Goal: Communication & Community: Answer question/provide support

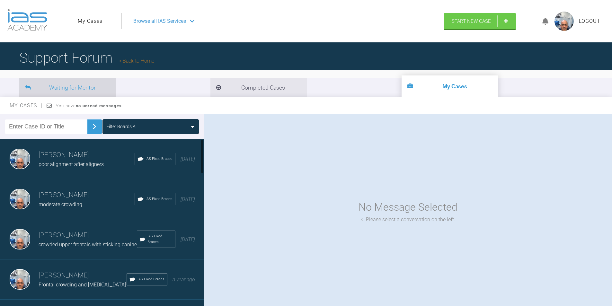
click at [70, 85] on li "Waiting for Mentor" at bounding box center [67, 88] width 96 height 20
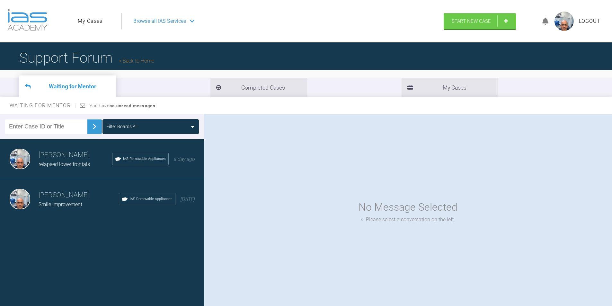
click at [60, 160] on div "relapsed lower frontals" at bounding box center [76, 164] width 74 height 8
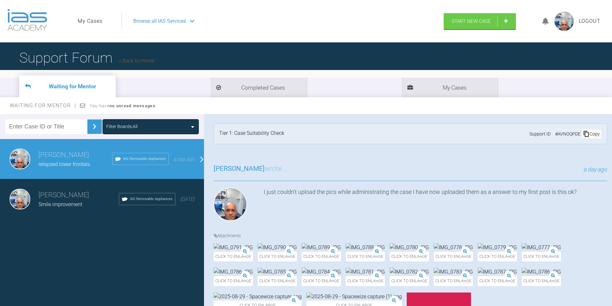
click at [91, 126] on img at bounding box center [94, 126] width 10 height 10
click at [90, 123] on img at bounding box center [94, 126] width 10 height 10
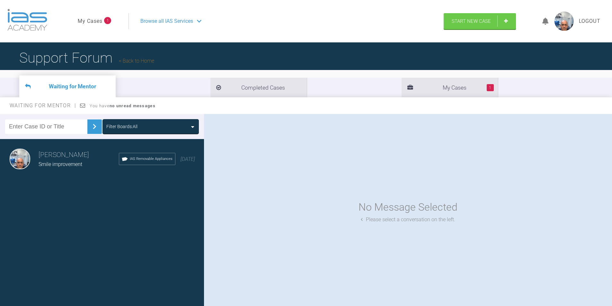
click at [73, 160] on h3 "[PERSON_NAME]" at bounding box center [79, 155] width 80 height 11
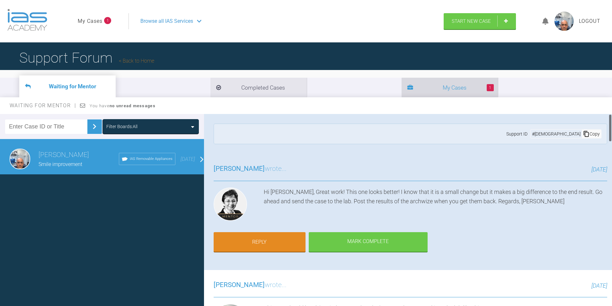
click at [402, 89] on li "1 My Cases" at bounding box center [450, 88] width 96 height 20
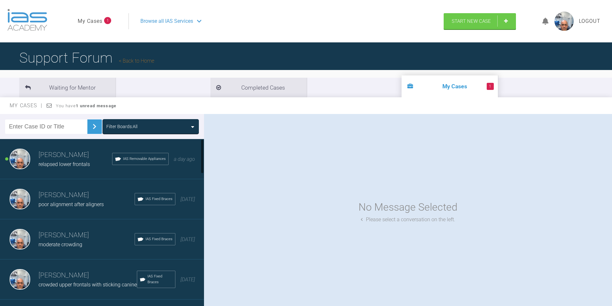
click at [54, 162] on span "relapsed lower frontals" at bounding box center [64, 164] width 51 height 6
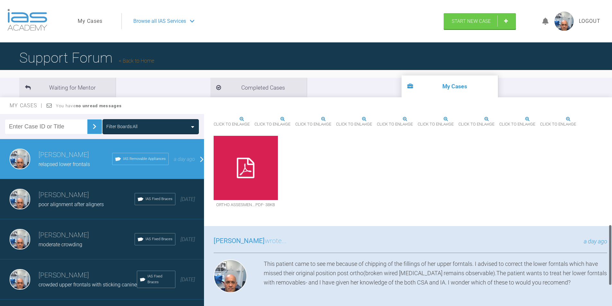
scroll to position [386, 0]
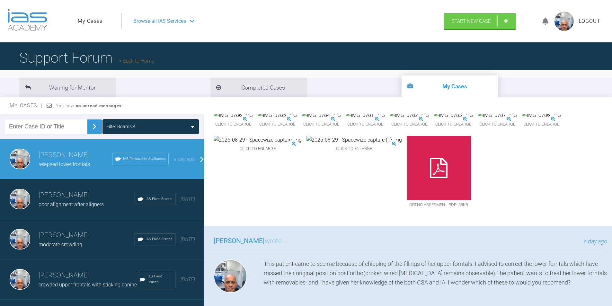
click at [302, 144] on img at bounding box center [258, 140] width 88 height 8
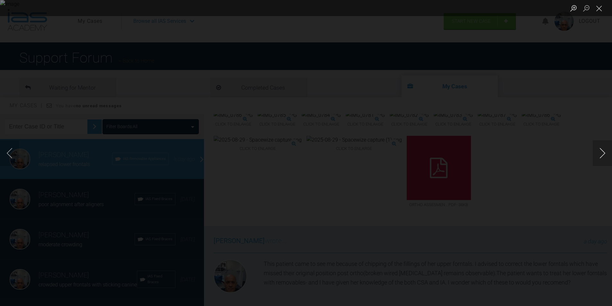
click at [602, 154] on button "Next image" at bounding box center [602, 153] width 19 height 26
click at [603, 156] on button "Next image" at bounding box center [602, 153] width 19 height 26
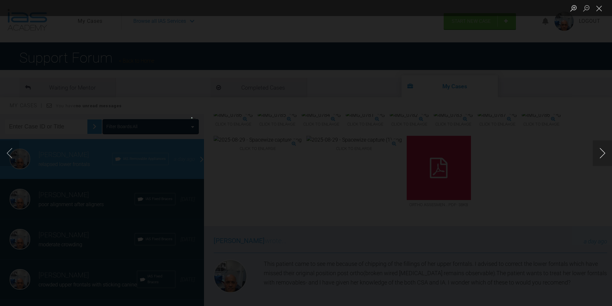
click at [603, 156] on button "Next image" at bounding box center [602, 153] width 19 height 26
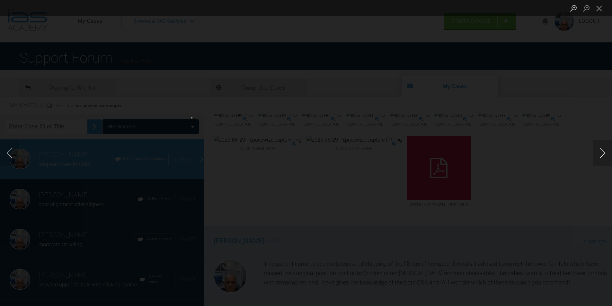
click at [604, 153] on button "Next image" at bounding box center [602, 153] width 19 height 26
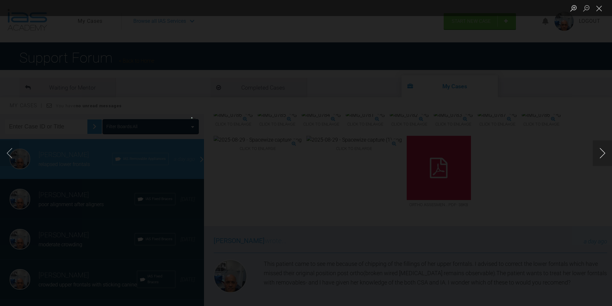
click at [604, 153] on button "Next image" at bounding box center [602, 153] width 19 height 26
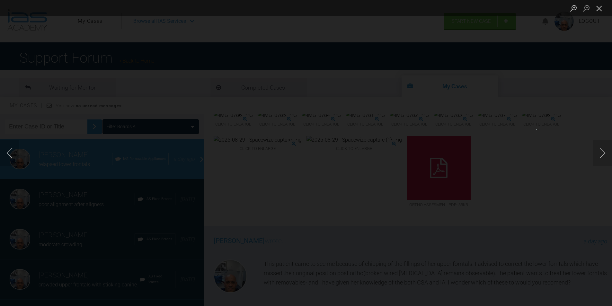
click at [596, 11] on button "Close lightbox" at bounding box center [599, 8] width 13 height 11
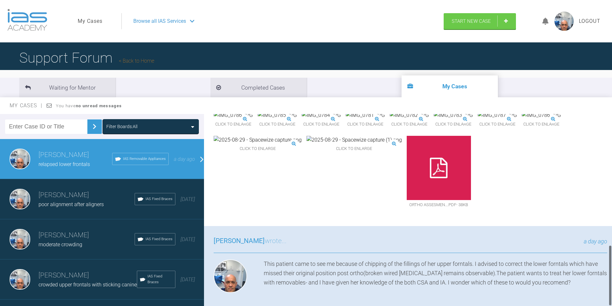
scroll to position [353, 0]
click at [517, 120] on img at bounding box center [497, 115] width 39 height 8
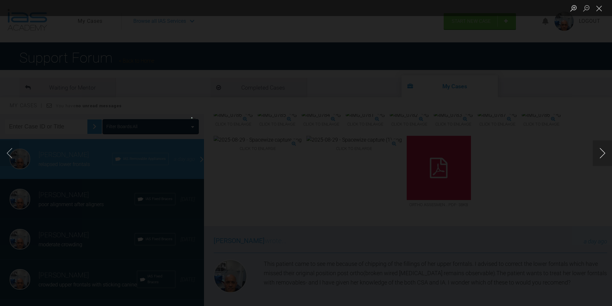
click at [604, 152] on button "Next image" at bounding box center [602, 153] width 19 height 26
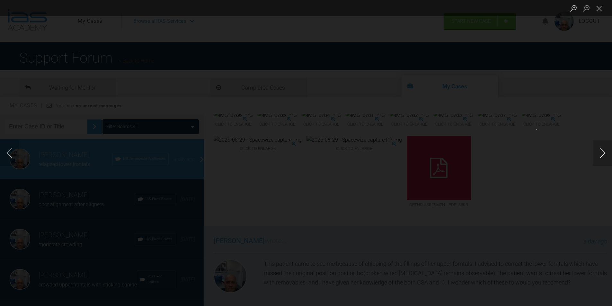
click at [604, 152] on button "Next image" at bounding box center [602, 153] width 19 height 26
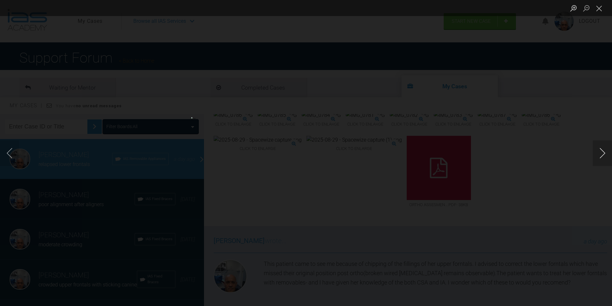
click at [604, 152] on button "Next image" at bounding box center [602, 153] width 19 height 26
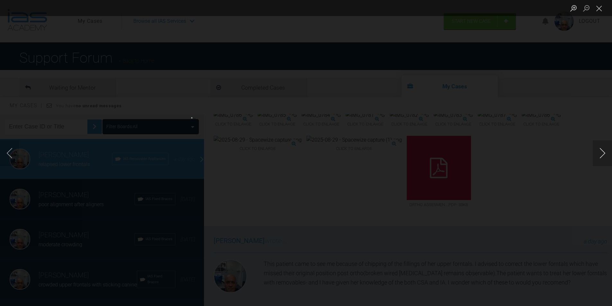
click at [604, 152] on button "Next image" at bounding box center [602, 153] width 19 height 26
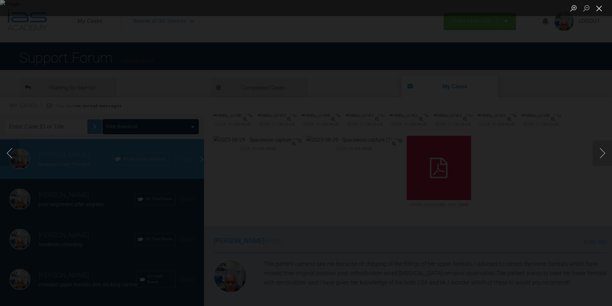
click at [599, 8] on button "Close lightbox" at bounding box center [599, 8] width 13 height 11
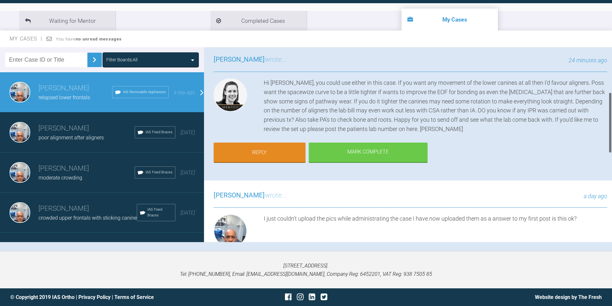
scroll to position [40, 0]
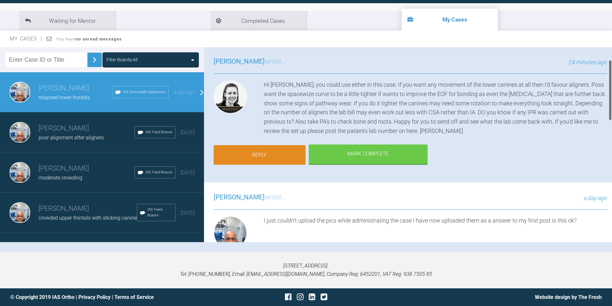
click at [266, 156] on link "Reply" at bounding box center [260, 155] width 92 height 20
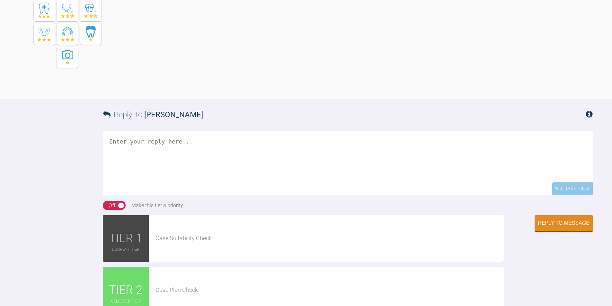
scroll to position [755, 0]
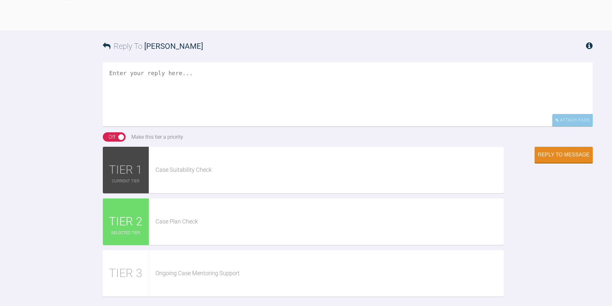
click at [125, 127] on textarea at bounding box center [348, 94] width 490 height 64
click at [269, 127] on textarea "Hi, and thanx for rersponding! You speak about the lower [MEDICAL_DATA], right??" at bounding box center [348, 94] width 490 height 64
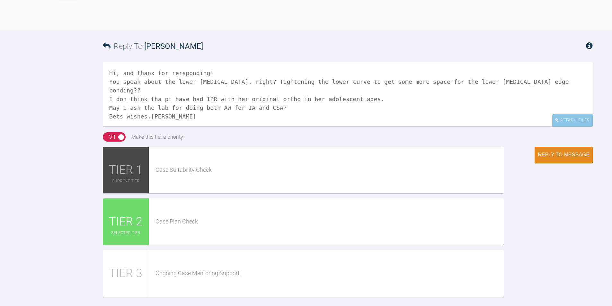
click at [124, 127] on textarea "Hi, and thanx for rersponding! You speak about the lower [MEDICAL_DATA], right?…" at bounding box center [348, 94] width 490 height 64
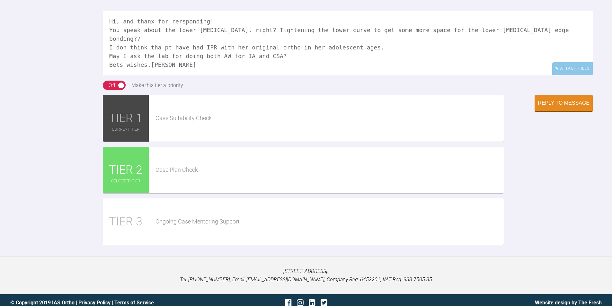
scroll to position [916, 0]
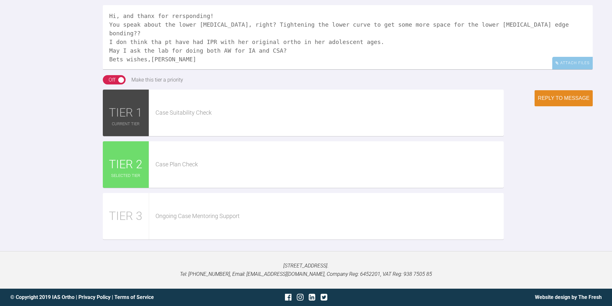
type textarea "Hi, and thanx for rersponding! You speak about the lower [MEDICAL_DATA], right?…"
click at [559, 101] on div "Reply to Message" at bounding box center [564, 98] width 52 height 6
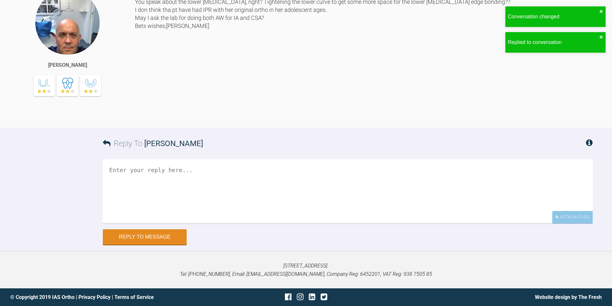
scroll to position [923, 0]
